Goal: Task Accomplishment & Management: Use online tool/utility

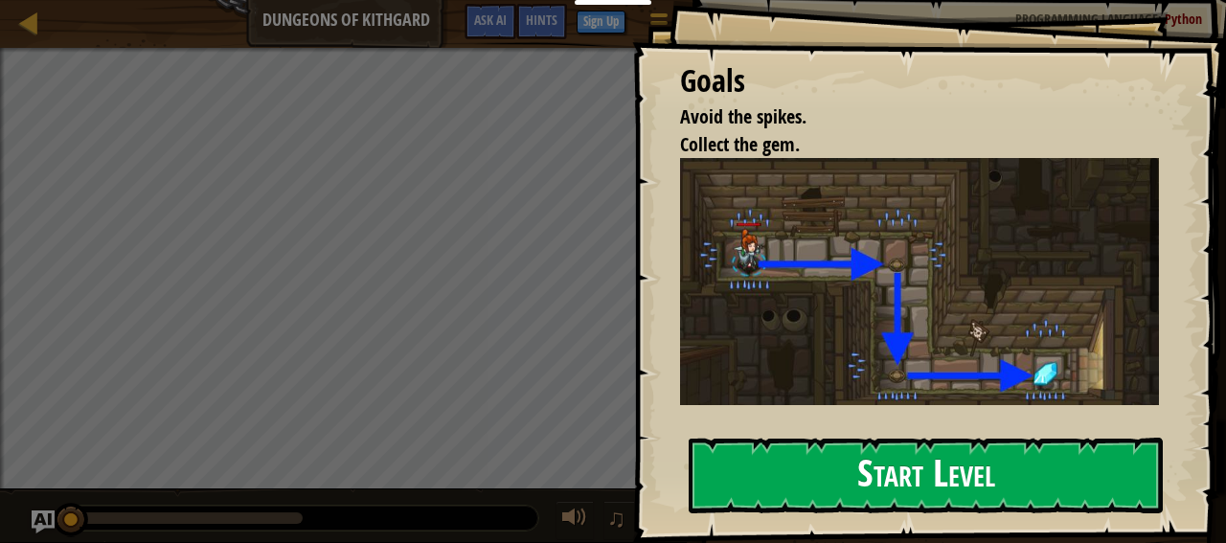
click at [755, 484] on button "Start Level" at bounding box center [926, 476] width 474 height 76
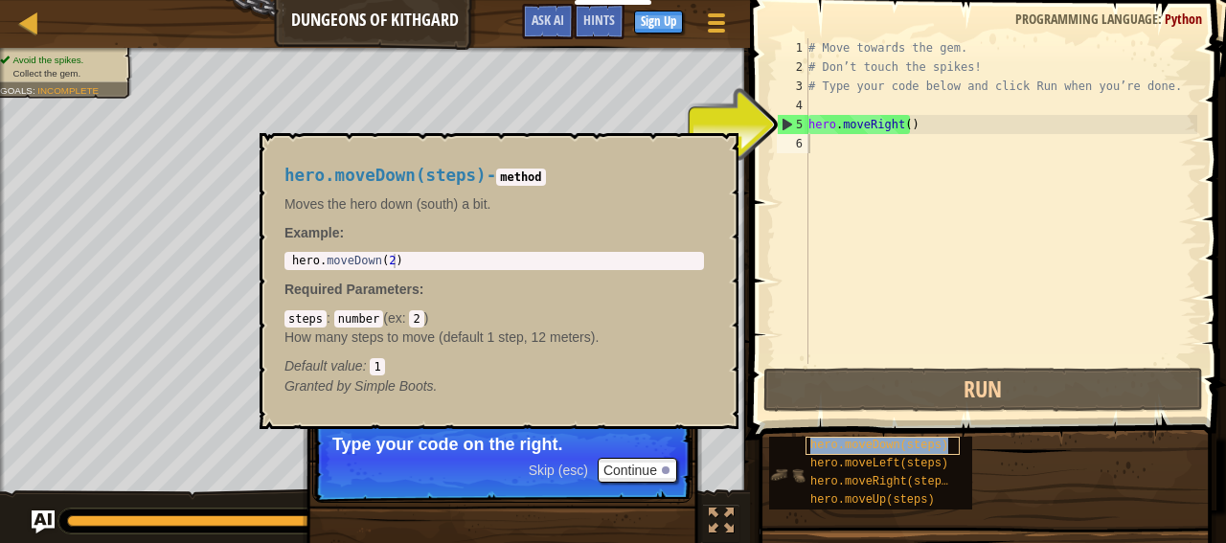
click at [921, 444] on span "hero.moveDown(steps)" at bounding box center [879, 445] width 138 height 13
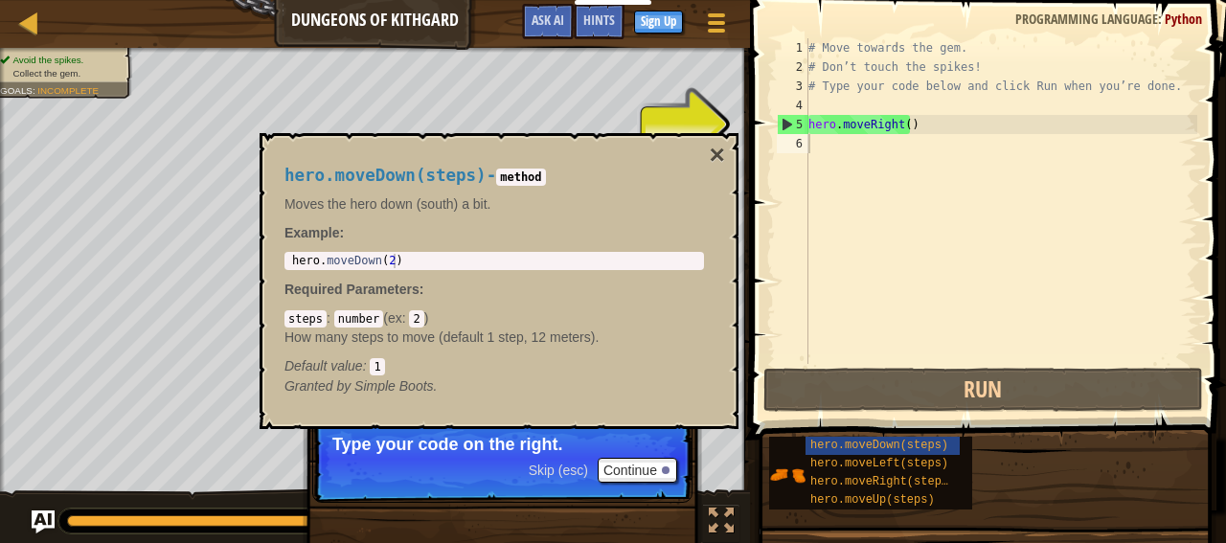
click at [546, 472] on span "Skip (esc)" at bounding box center [558, 470] width 59 height 15
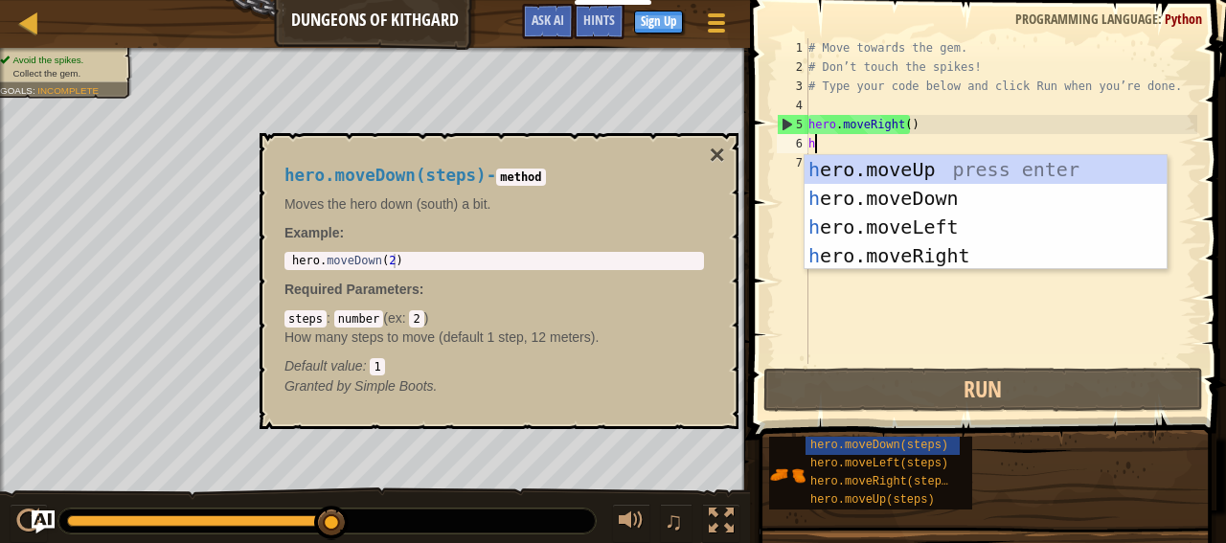
scroll to position [9, 0]
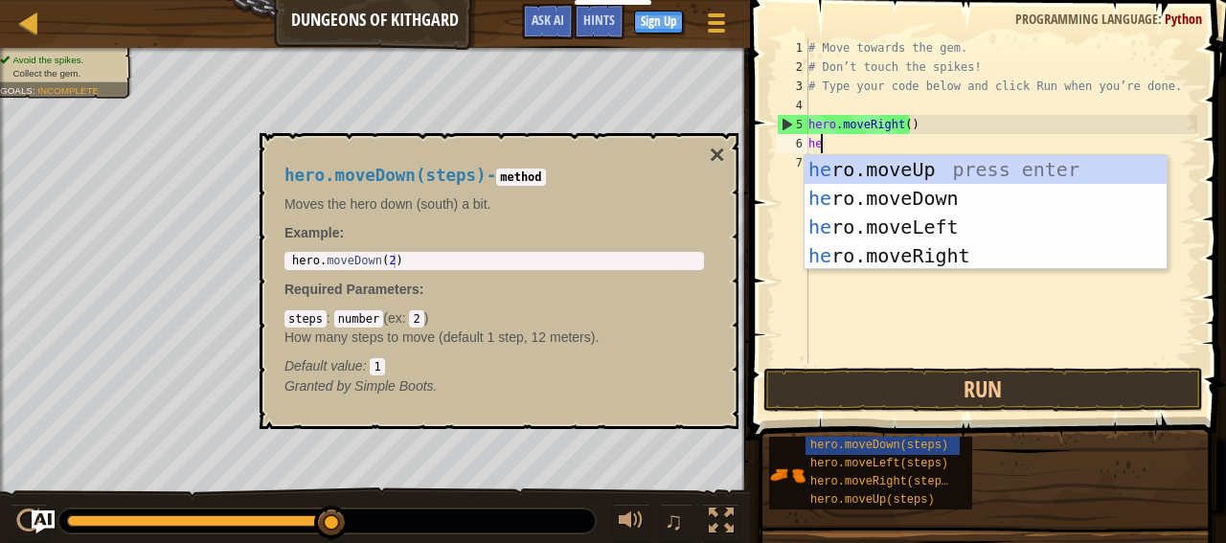
type textarea "her"
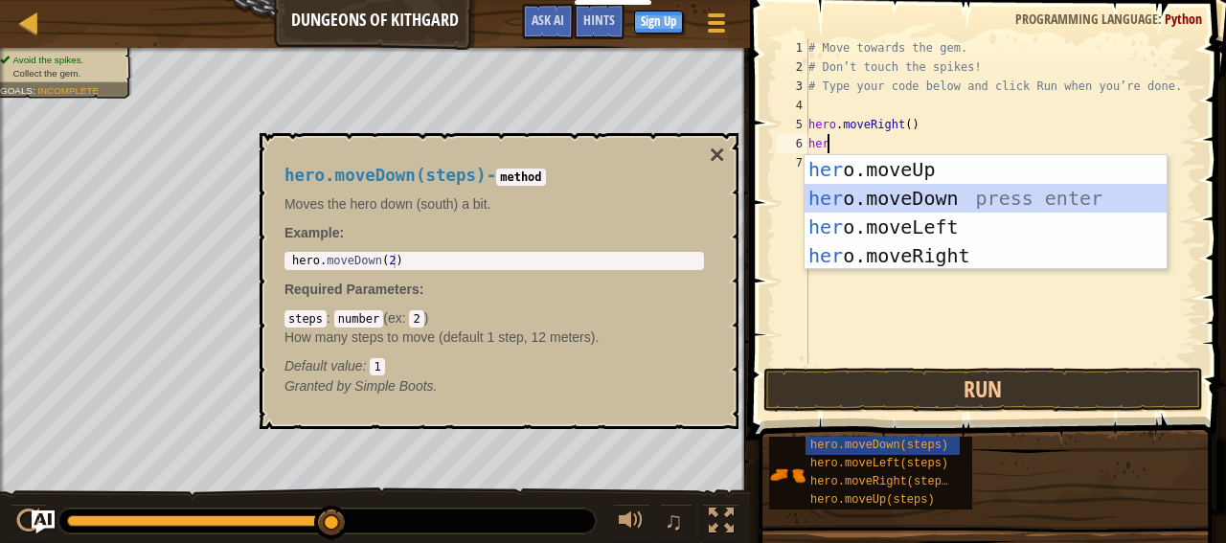
click at [861, 206] on div "her o.moveUp press enter her o.moveDown press enter her o.moveLeft press enter …" at bounding box center [986, 241] width 363 height 172
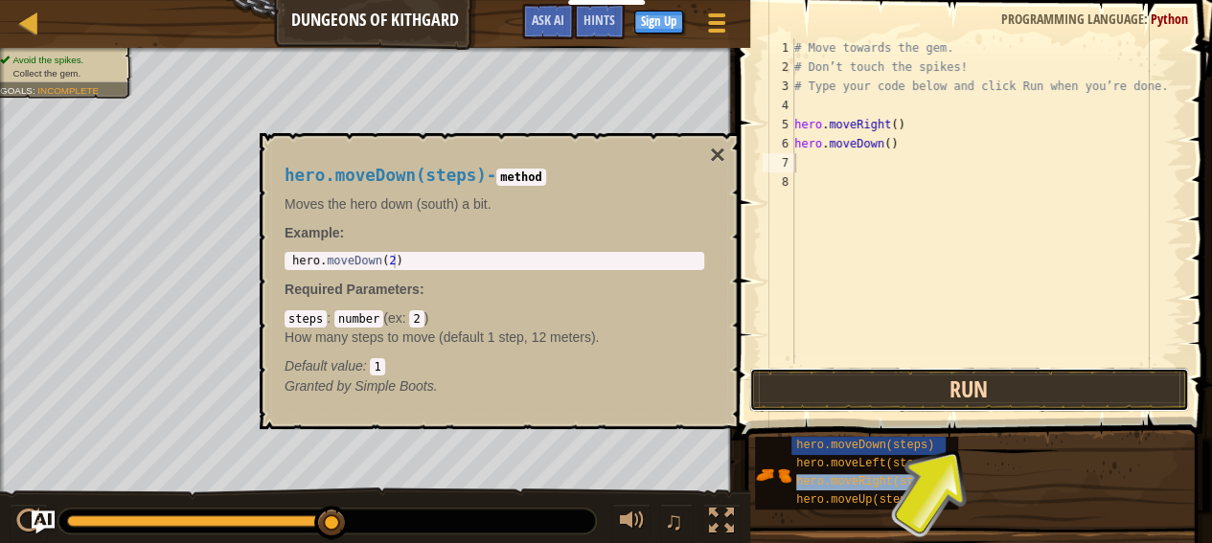
click at [876, 402] on button "Run" at bounding box center [969, 390] width 440 height 44
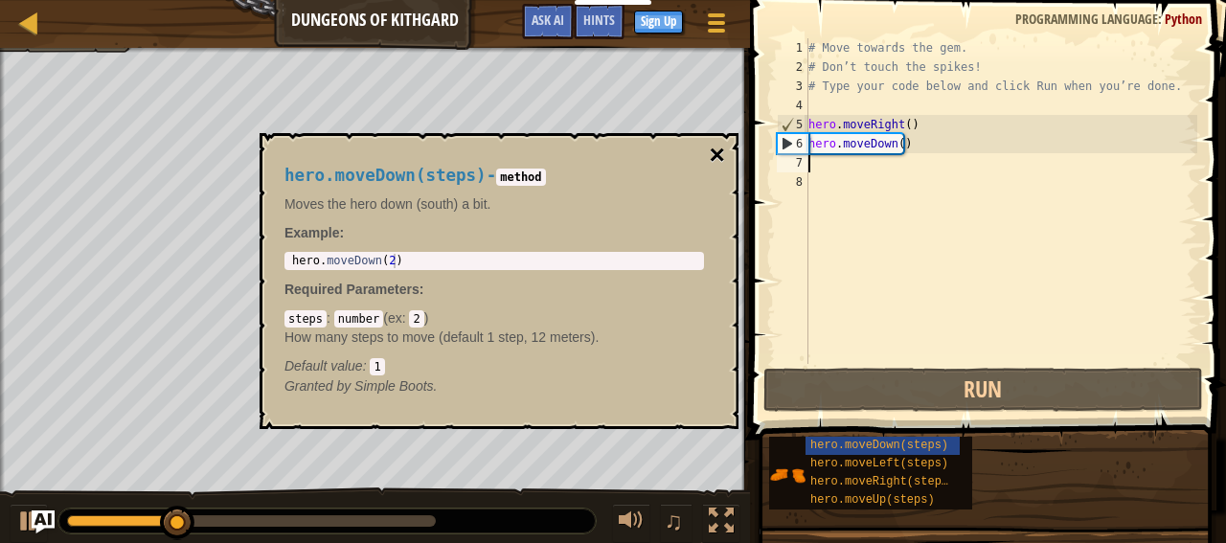
click at [715, 155] on button "×" at bounding box center [717, 155] width 15 height 27
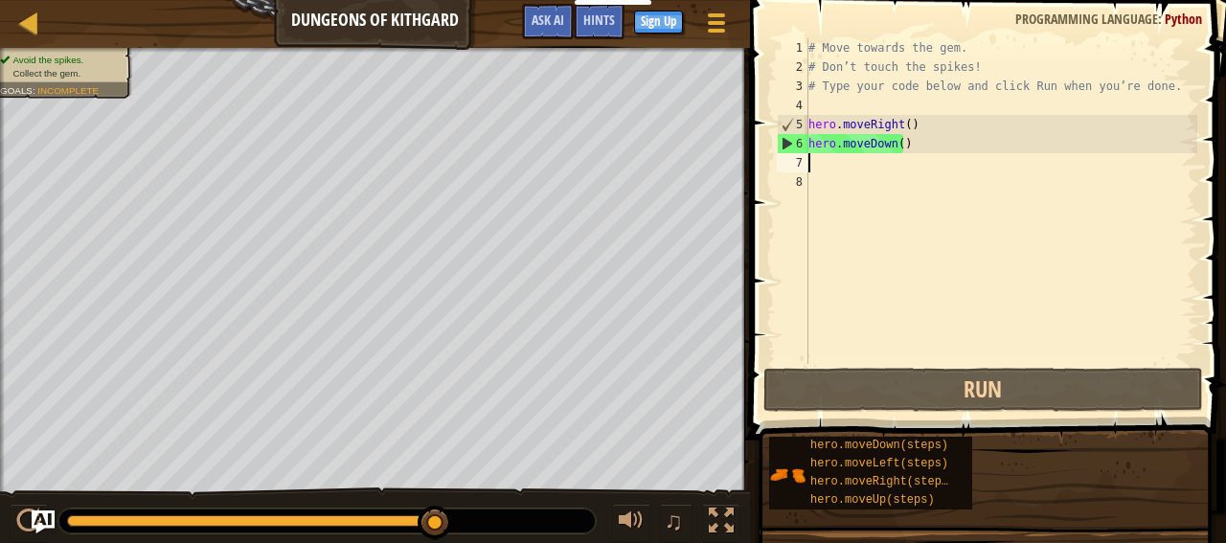
click at [837, 162] on div "# Move towards the gem. # Don’t touch the spikes! # Type your code below and cl…" at bounding box center [1001, 220] width 393 height 364
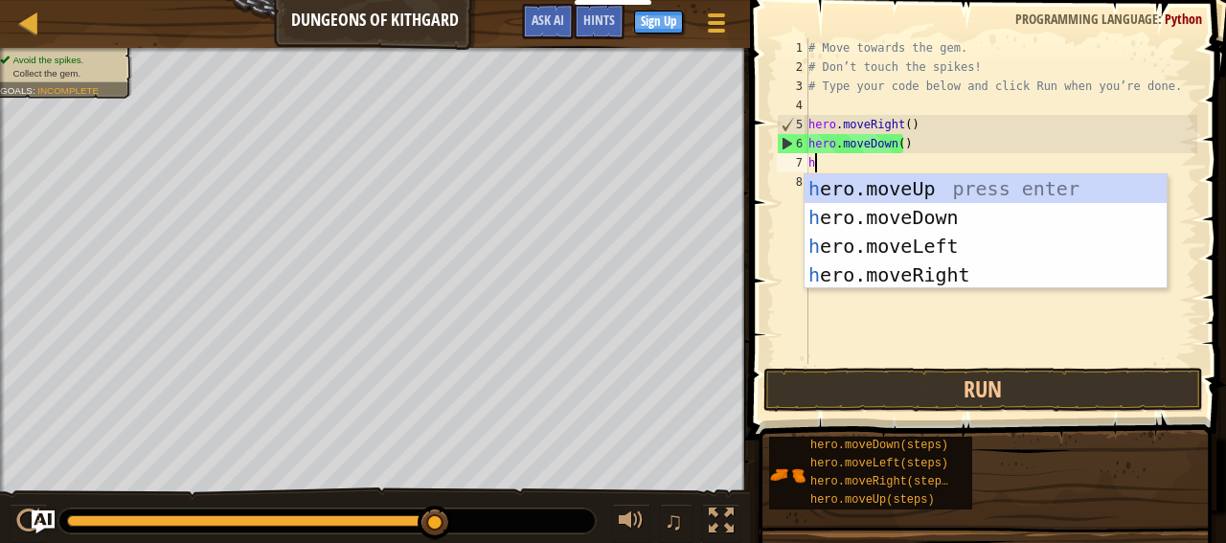
type textarea "hr"
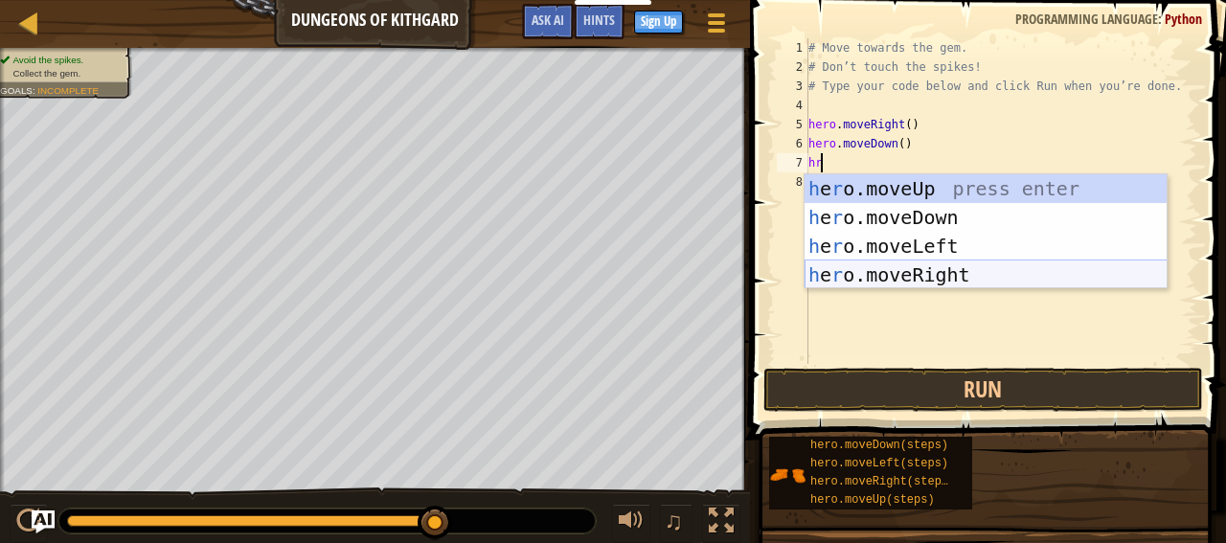
click at [951, 284] on div "h e r o.moveUp press enter h e r o.moveDown press enter h e r o.moveLeft press …" at bounding box center [986, 260] width 363 height 172
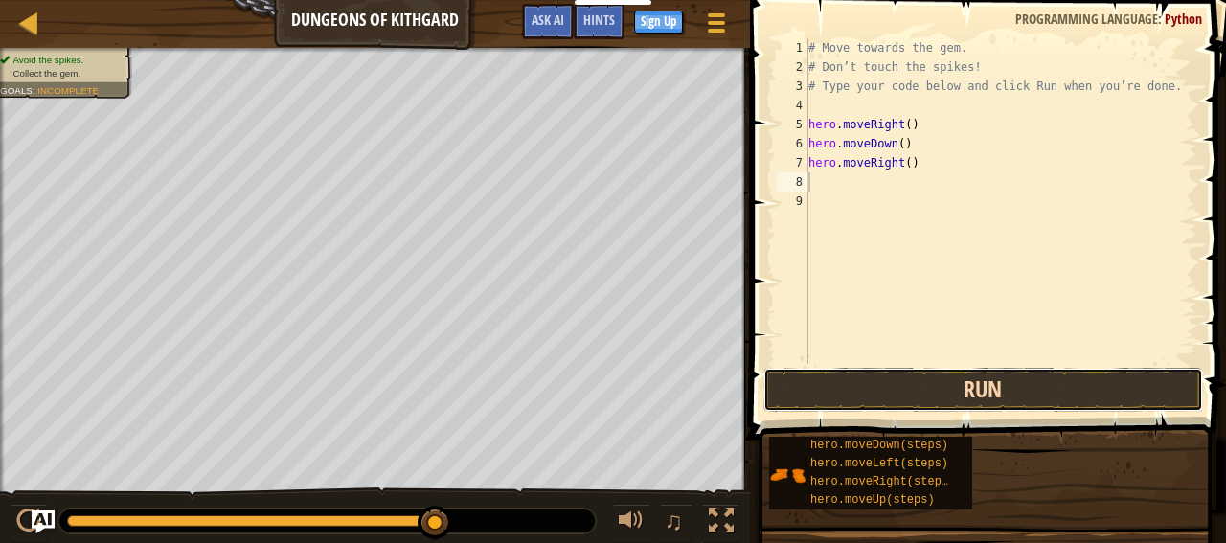
click at [941, 376] on button "Run" at bounding box center [983, 390] width 440 height 44
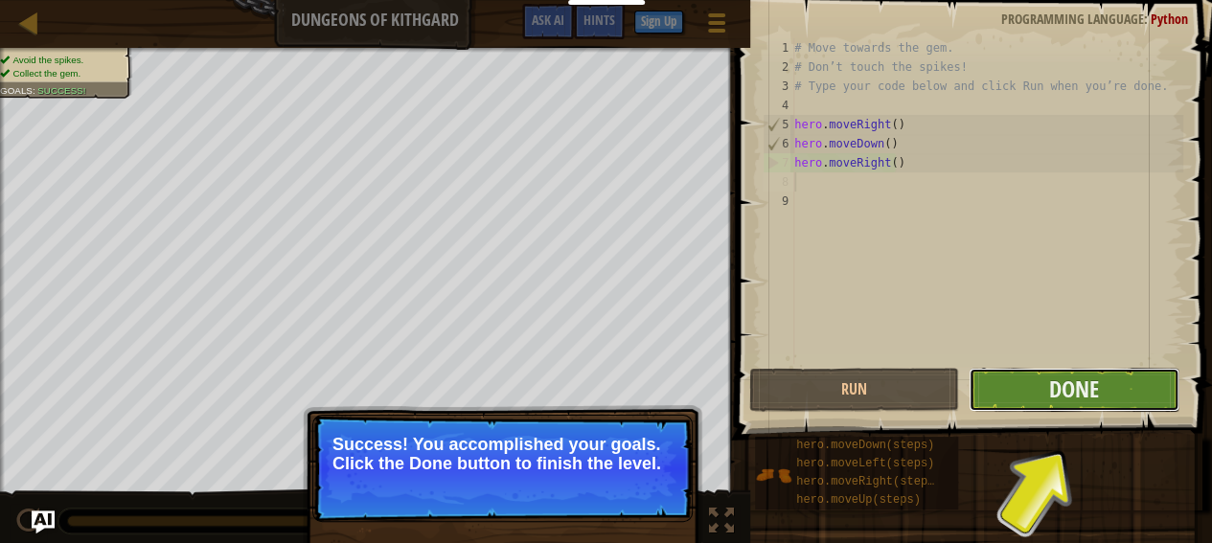
click at [1130, 401] on button "Done" at bounding box center [1073, 390] width 210 height 44
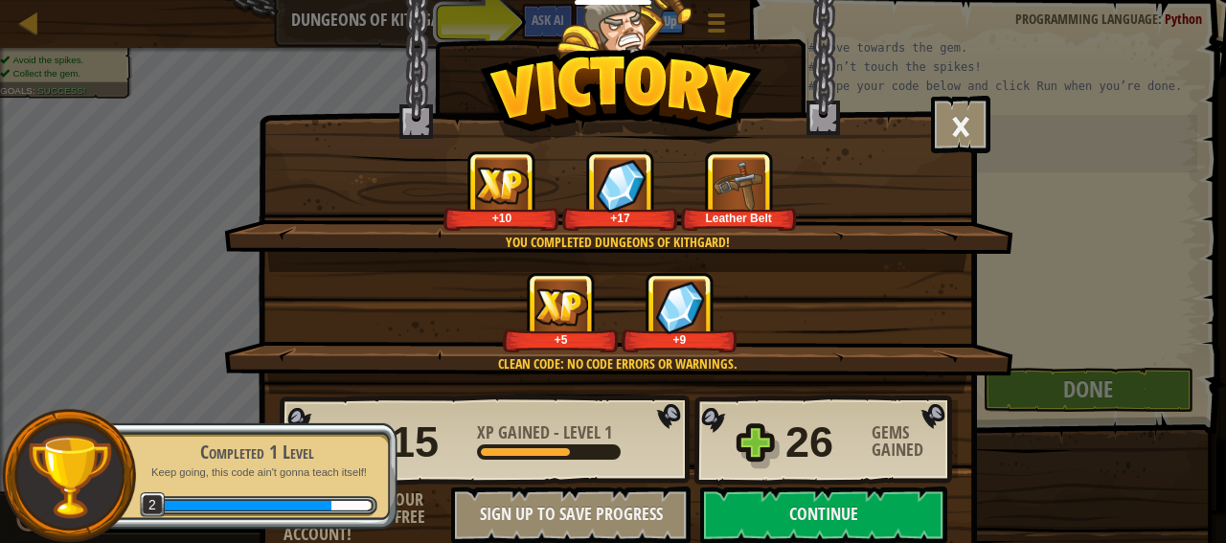
scroll to position [46, 0]
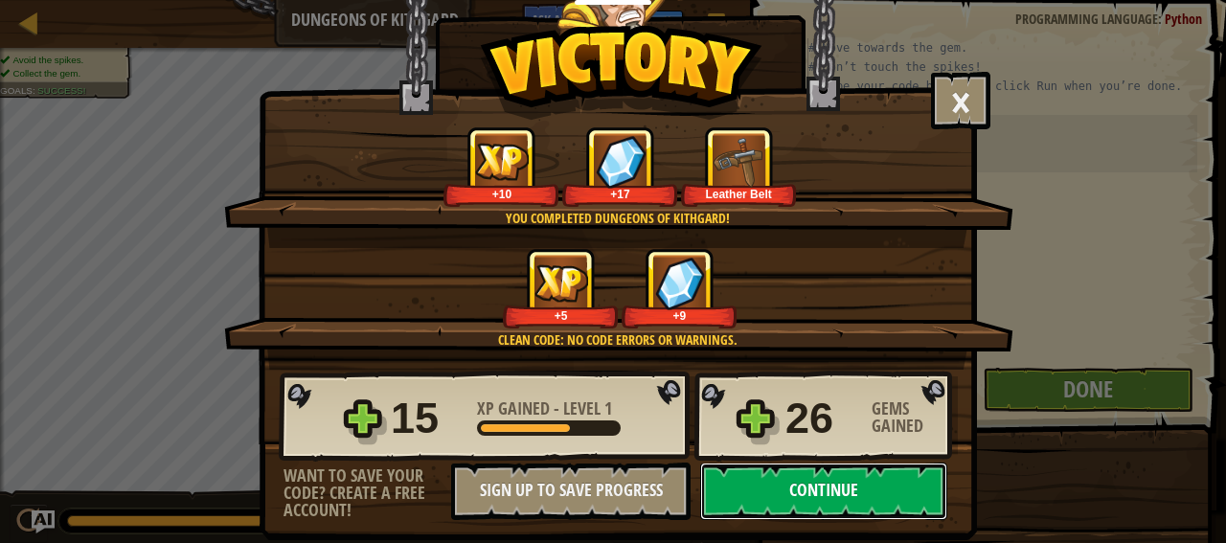
click at [767, 488] on button "Continue" at bounding box center [823, 491] width 247 height 57
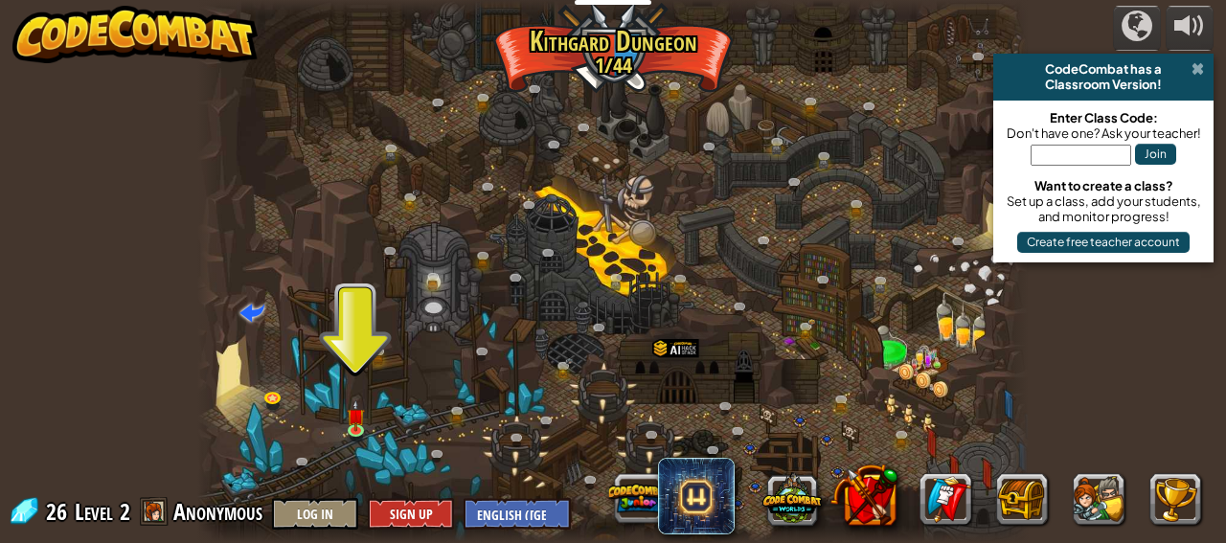
click at [1199, 73] on span at bounding box center [1198, 68] width 12 height 15
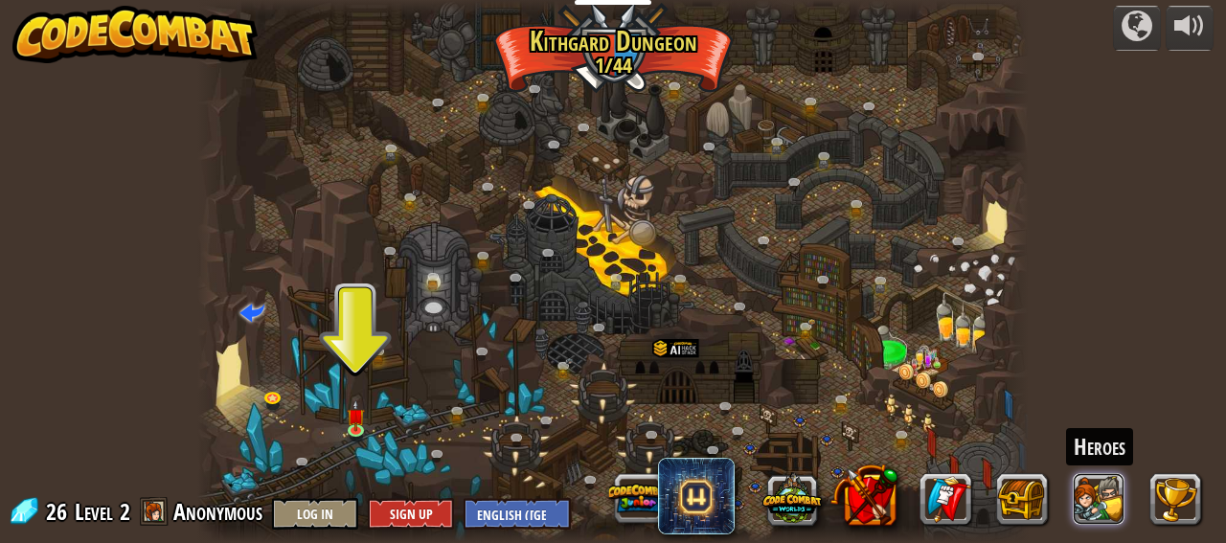
click at [1104, 501] on button at bounding box center [1099, 500] width 52 height 52
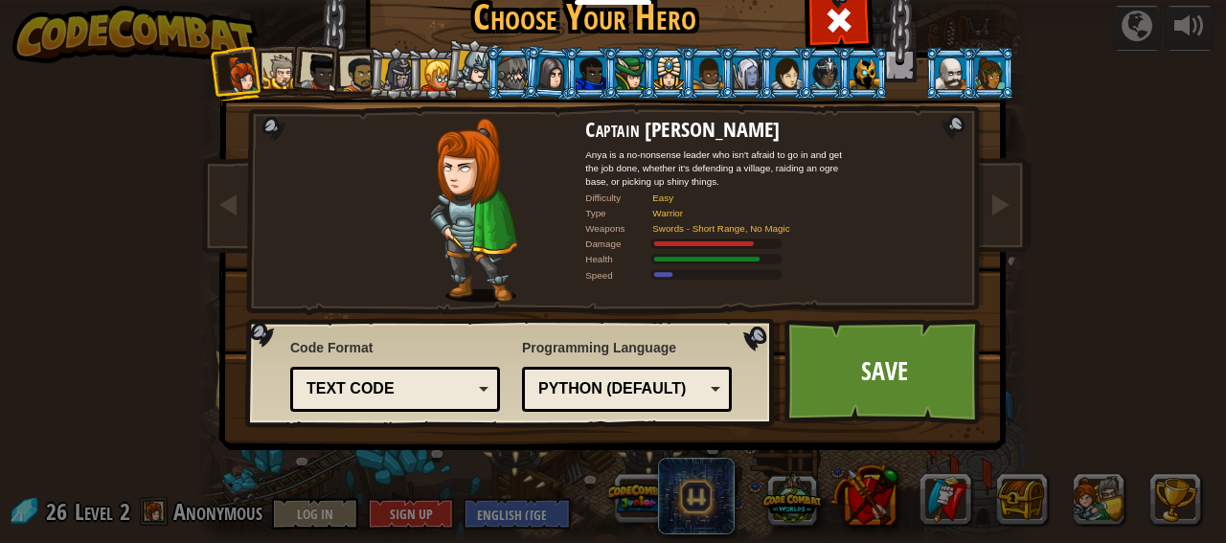
click at [444, 80] on li at bounding box center [472, 64] width 57 height 57
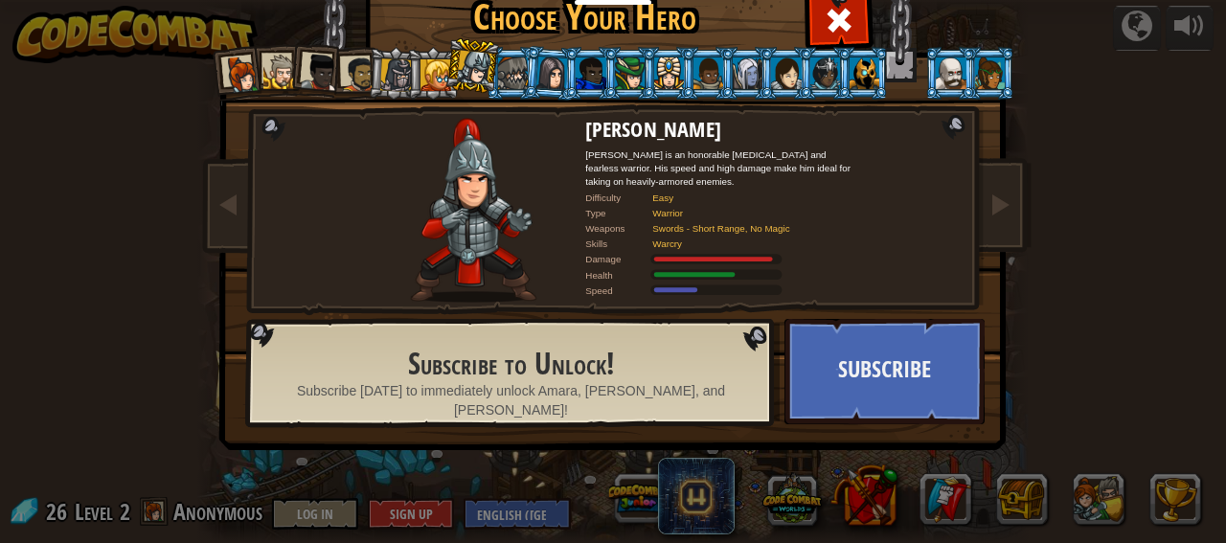
drag, startPoint x: 425, startPoint y: 69, endPoint x: 507, endPoint y: 8, distance: 101.9
click at [426, 69] on div at bounding box center [436, 74] width 31 height 31
